Goal: Ask a question

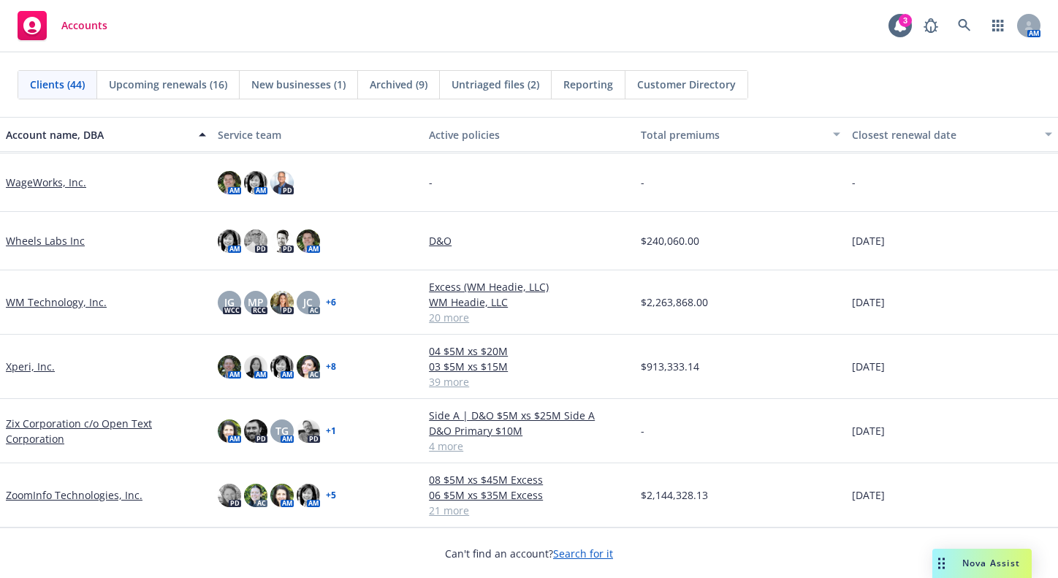
scroll to position [2224, 0]
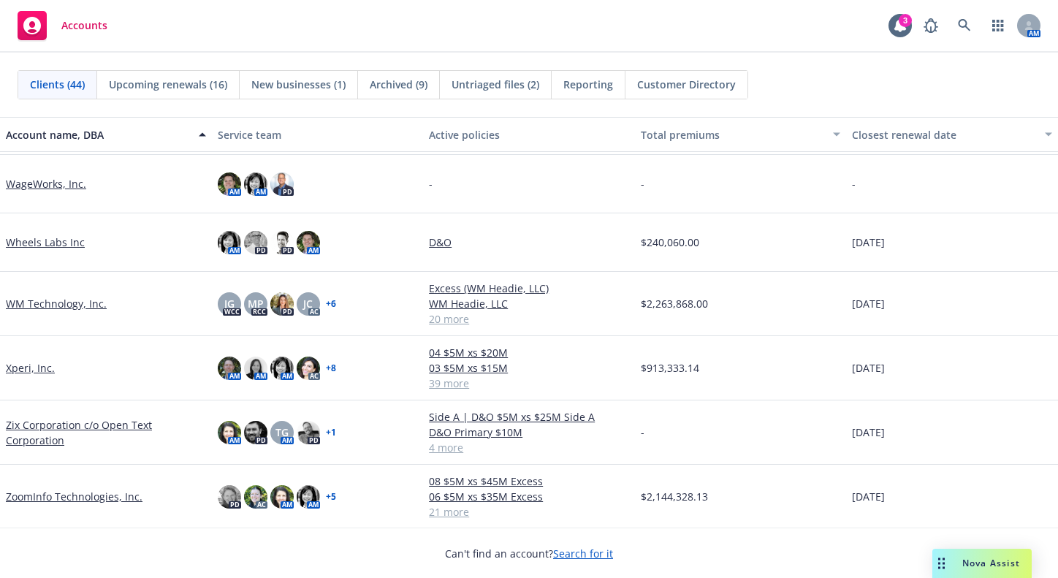
click at [971, 500] on span "Nova Assist" at bounding box center [991, 563] width 58 height 12
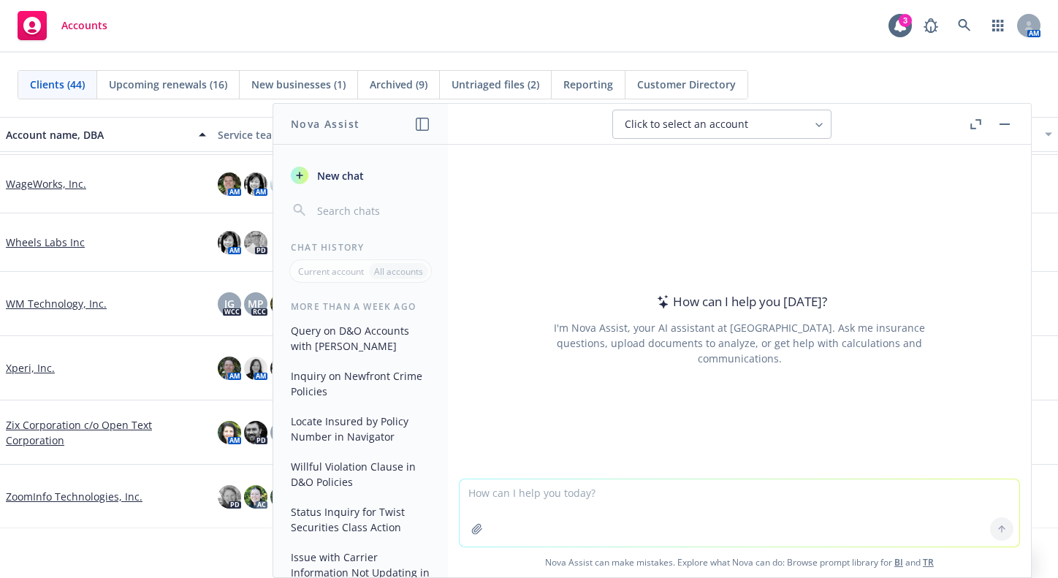
click at [932, 500] on button "Nova Assist" at bounding box center [981, 563] width 99 height 29
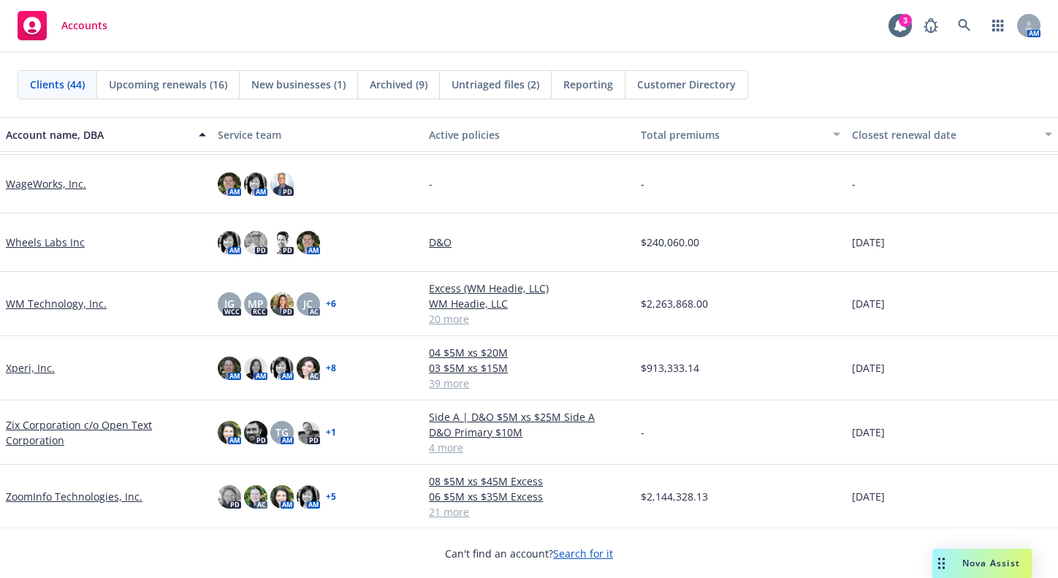
click at [966, 500] on span "Nova Assist" at bounding box center [991, 563] width 58 height 12
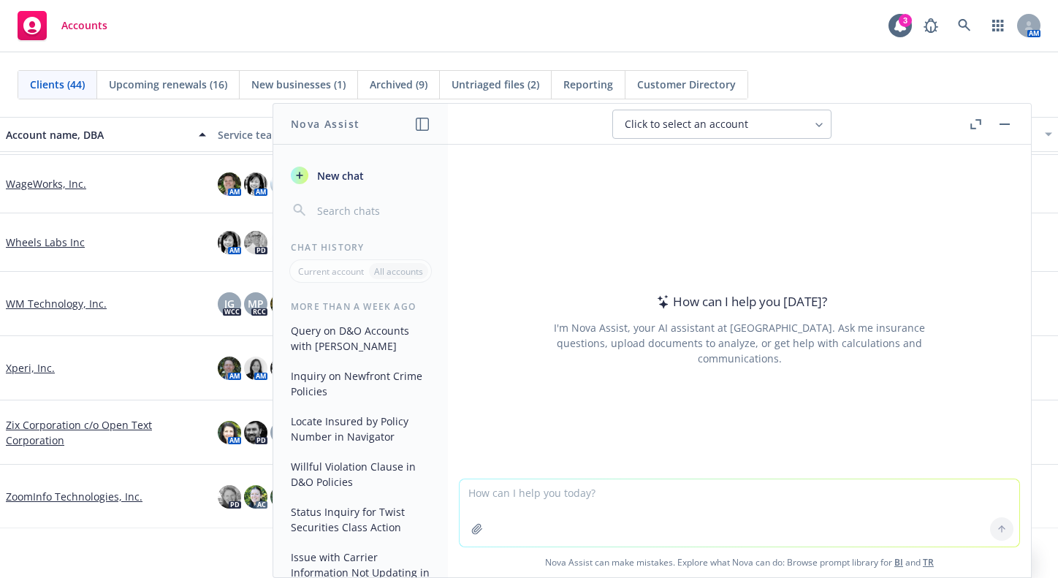
click at [546, 491] on textarea at bounding box center [740, 512] width 560 height 67
type textarea "What D&O accounts have Sompo as the Side A carrier?"
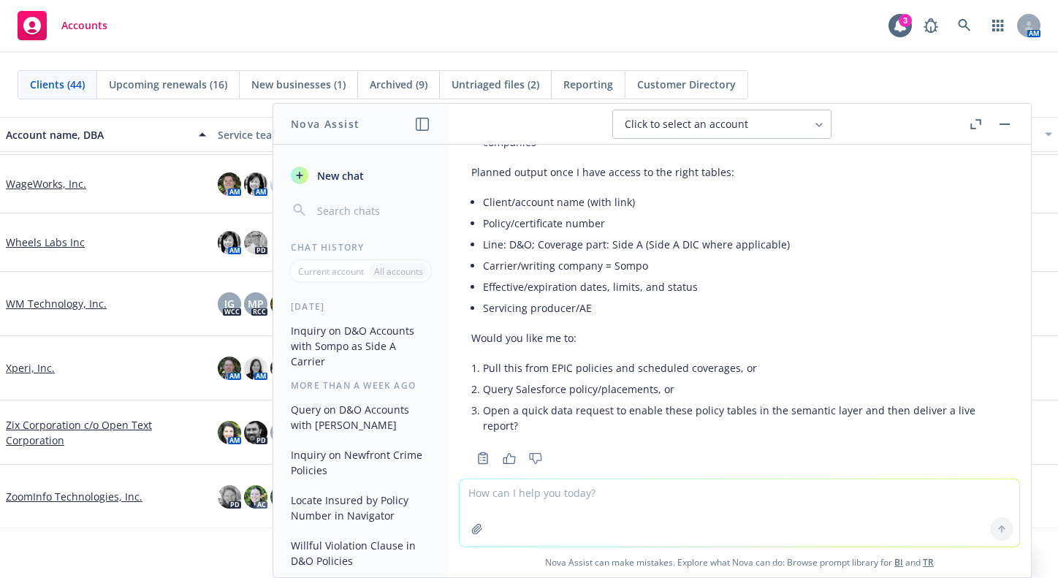
scroll to position [284, 0]
